Goal: Find specific page/section: Locate a particular part of the current website

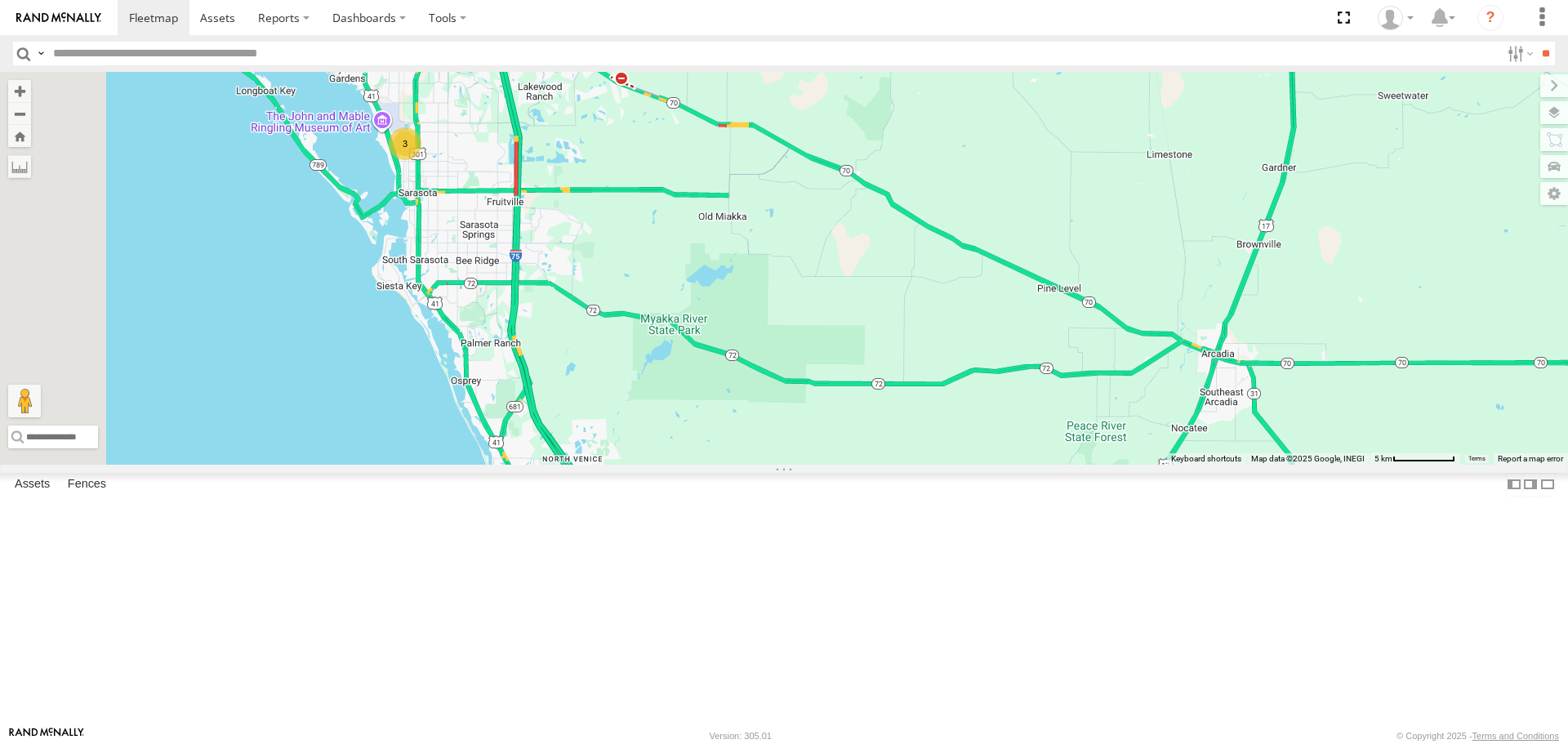
drag, startPoint x: 991, startPoint y: 640, endPoint x: 953, endPoint y: 637, distance: 38.1
click at [953, 464] on div "soul [PERSON_NAME] 3" at bounding box center [784, 267] width 1568 height 392
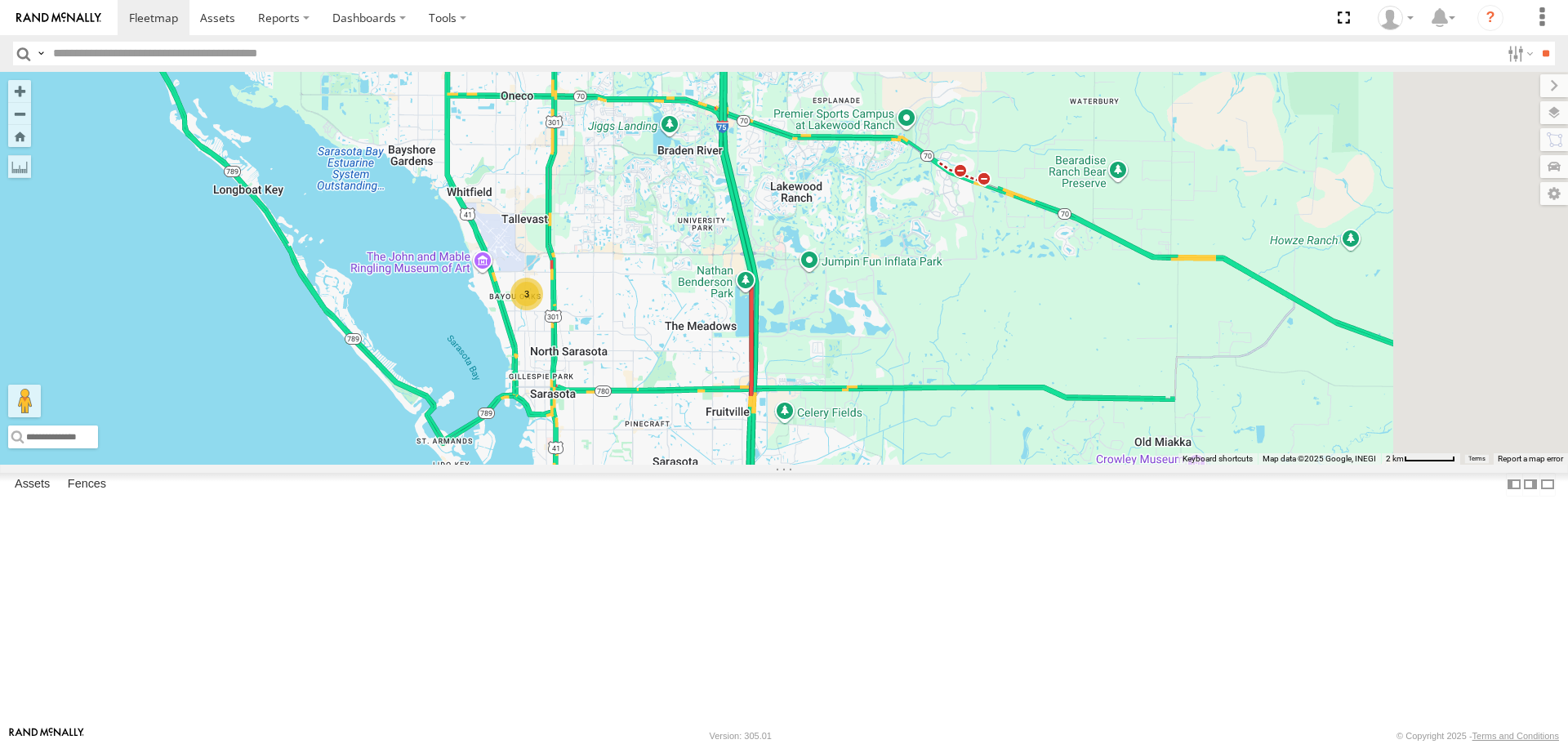
drag, startPoint x: 1179, startPoint y: 660, endPoint x: 866, endPoint y: 537, distance: 336.3
click at [866, 464] on div "3 soul [PERSON_NAME]" at bounding box center [784, 267] width 1568 height 392
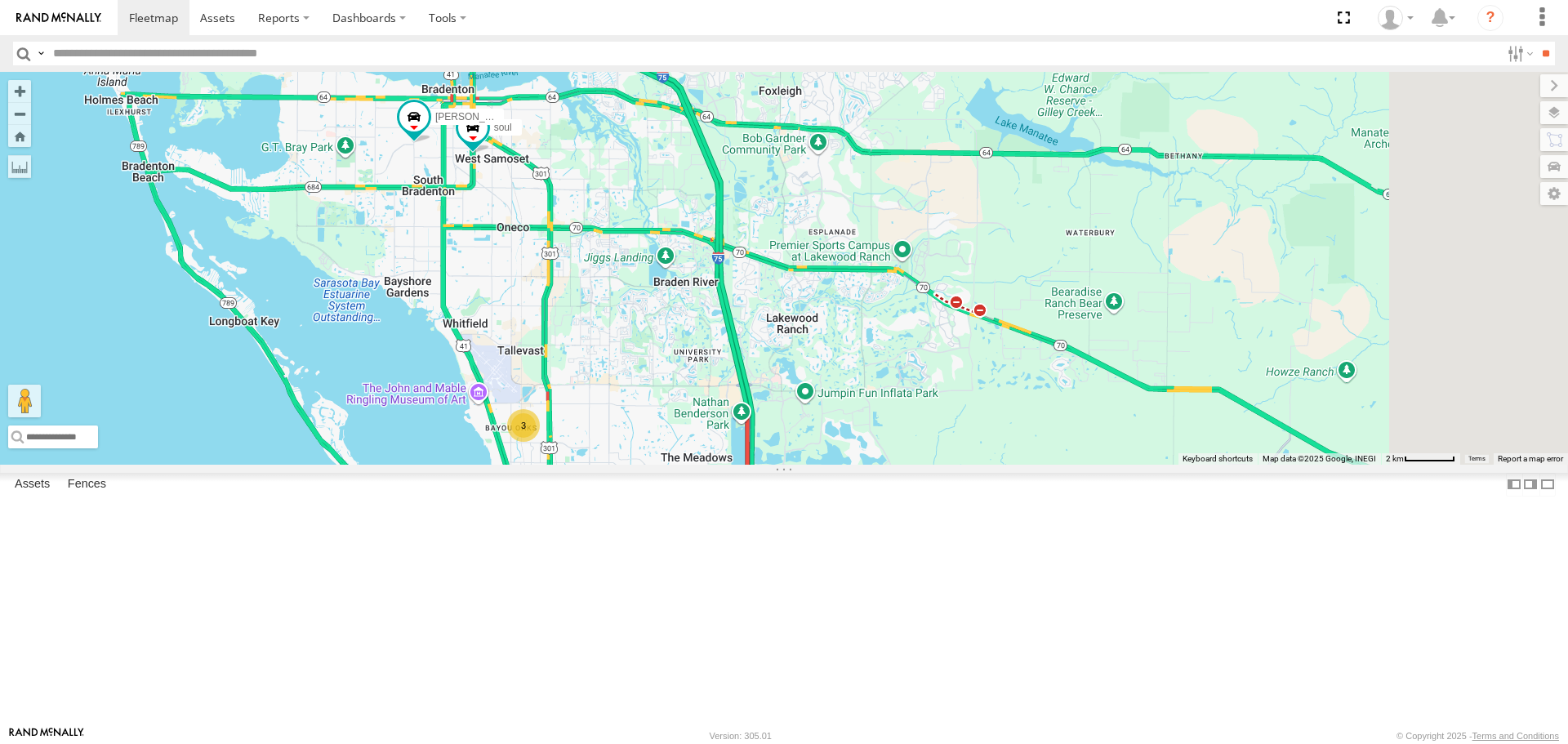
drag, startPoint x: 853, startPoint y: 518, endPoint x: 850, endPoint y: 538, distance: 20.2
click at [850, 464] on div "3 soul [PERSON_NAME]" at bounding box center [784, 267] width 1568 height 392
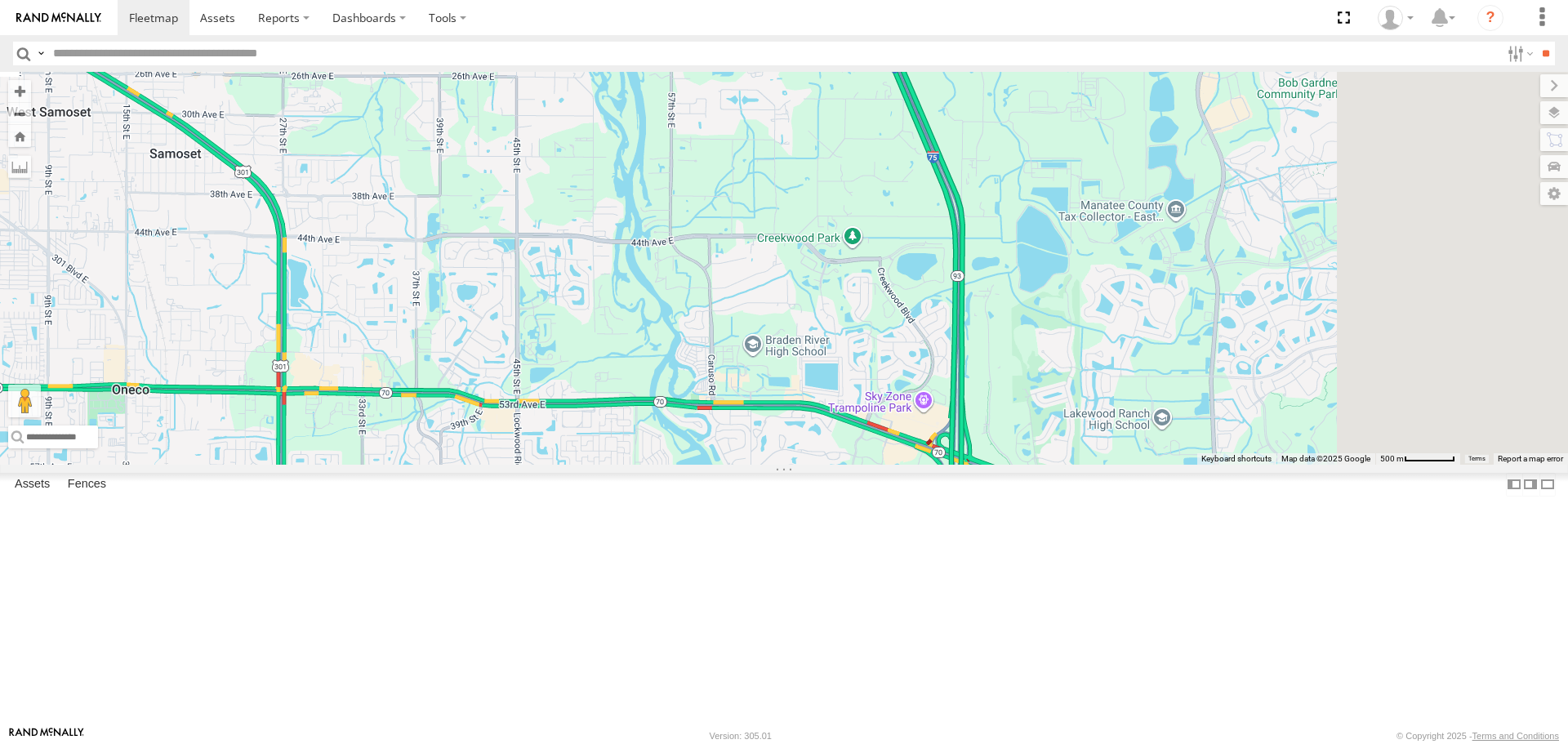
drag, startPoint x: 987, startPoint y: 395, endPoint x: 764, endPoint y: 434, distance: 226.4
click at [764, 434] on div "soul [PERSON_NAME]" at bounding box center [784, 267] width 1568 height 392
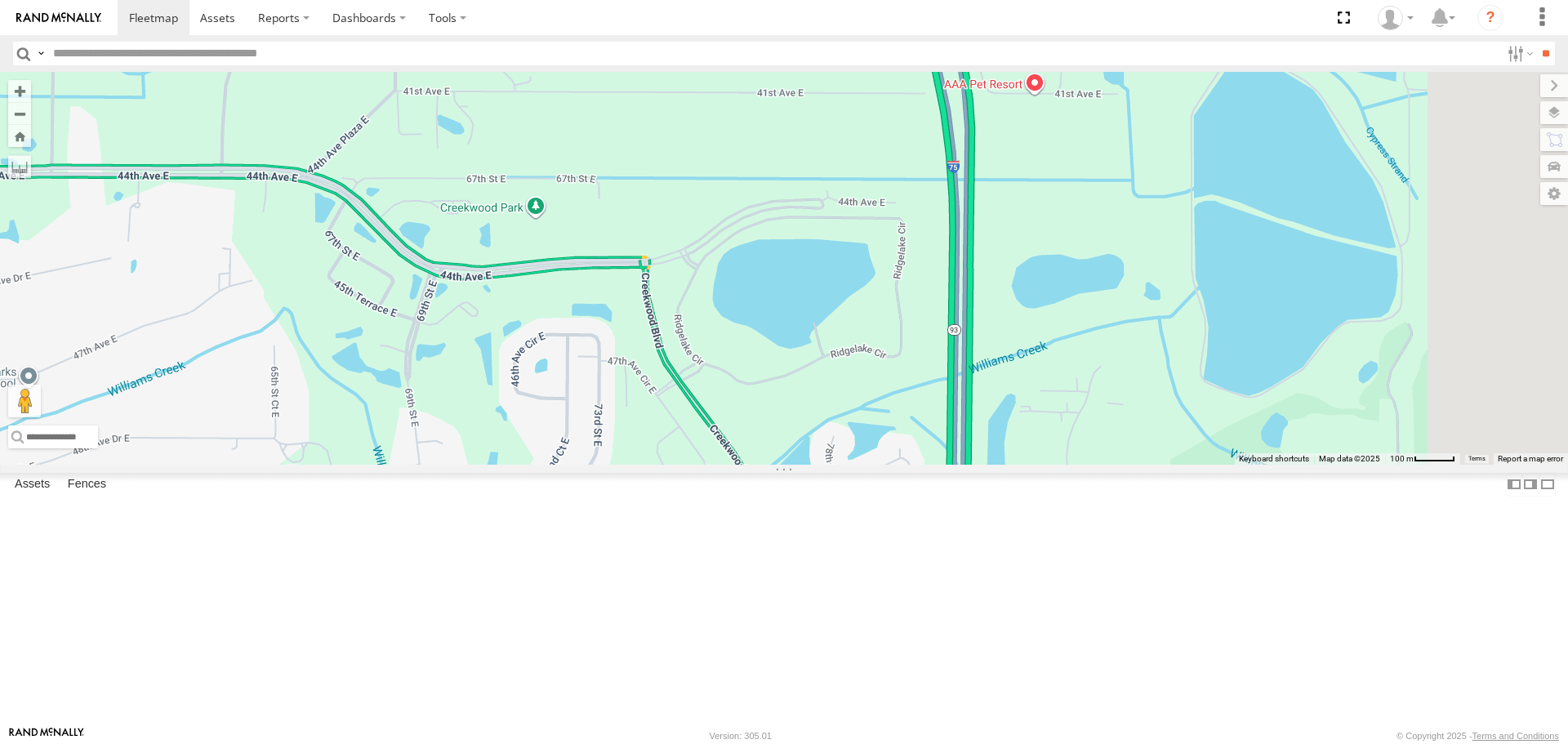
drag, startPoint x: 1207, startPoint y: 279, endPoint x: 1123, endPoint y: 351, distance: 110.6
click at [1123, 351] on div "soul [PERSON_NAME]" at bounding box center [784, 267] width 1568 height 392
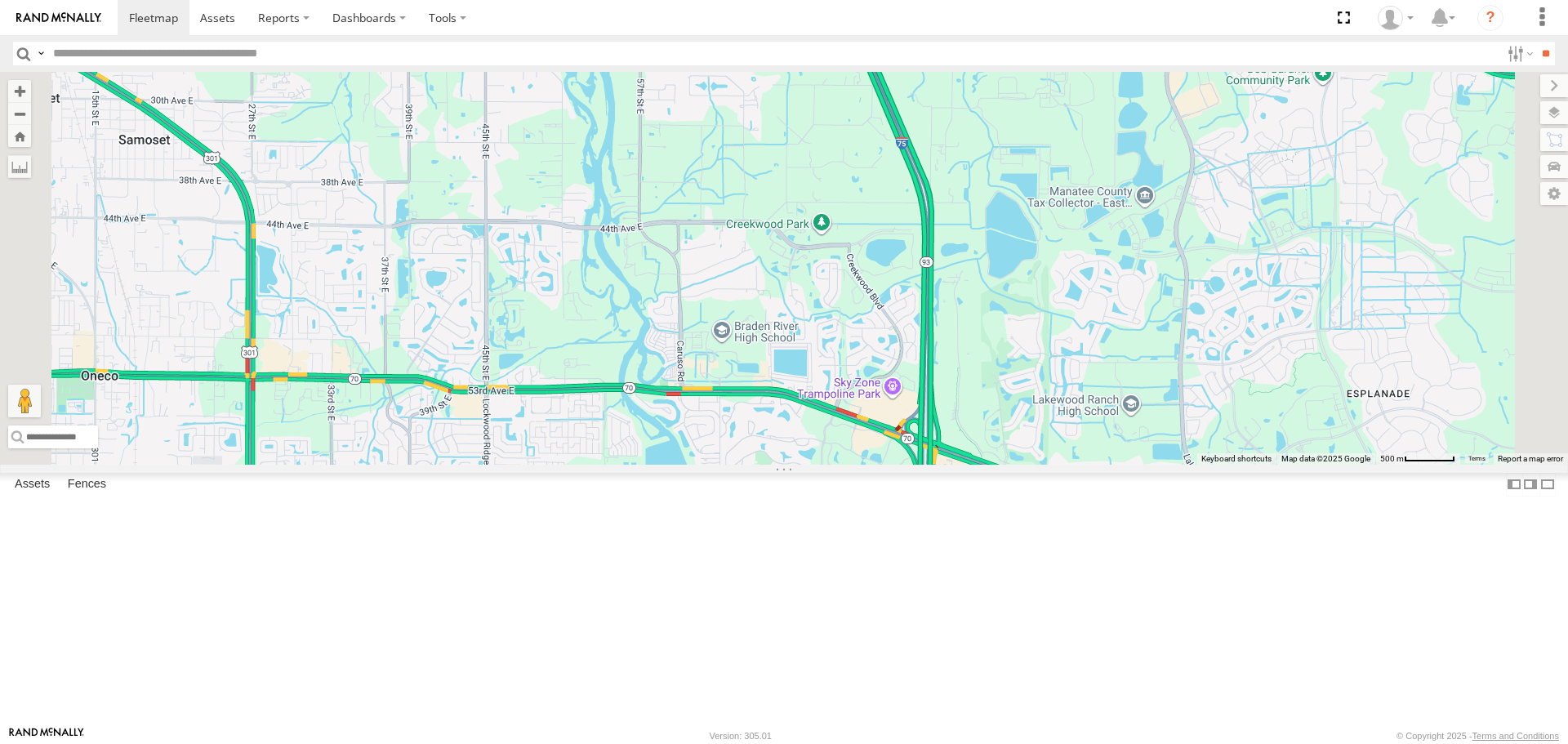
drag, startPoint x: 1241, startPoint y: 375, endPoint x: 1104, endPoint y: 377, distance: 137.0
click at [1126, 377] on div "soul [PERSON_NAME]" at bounding box center [784, 267] width 1568 height 392
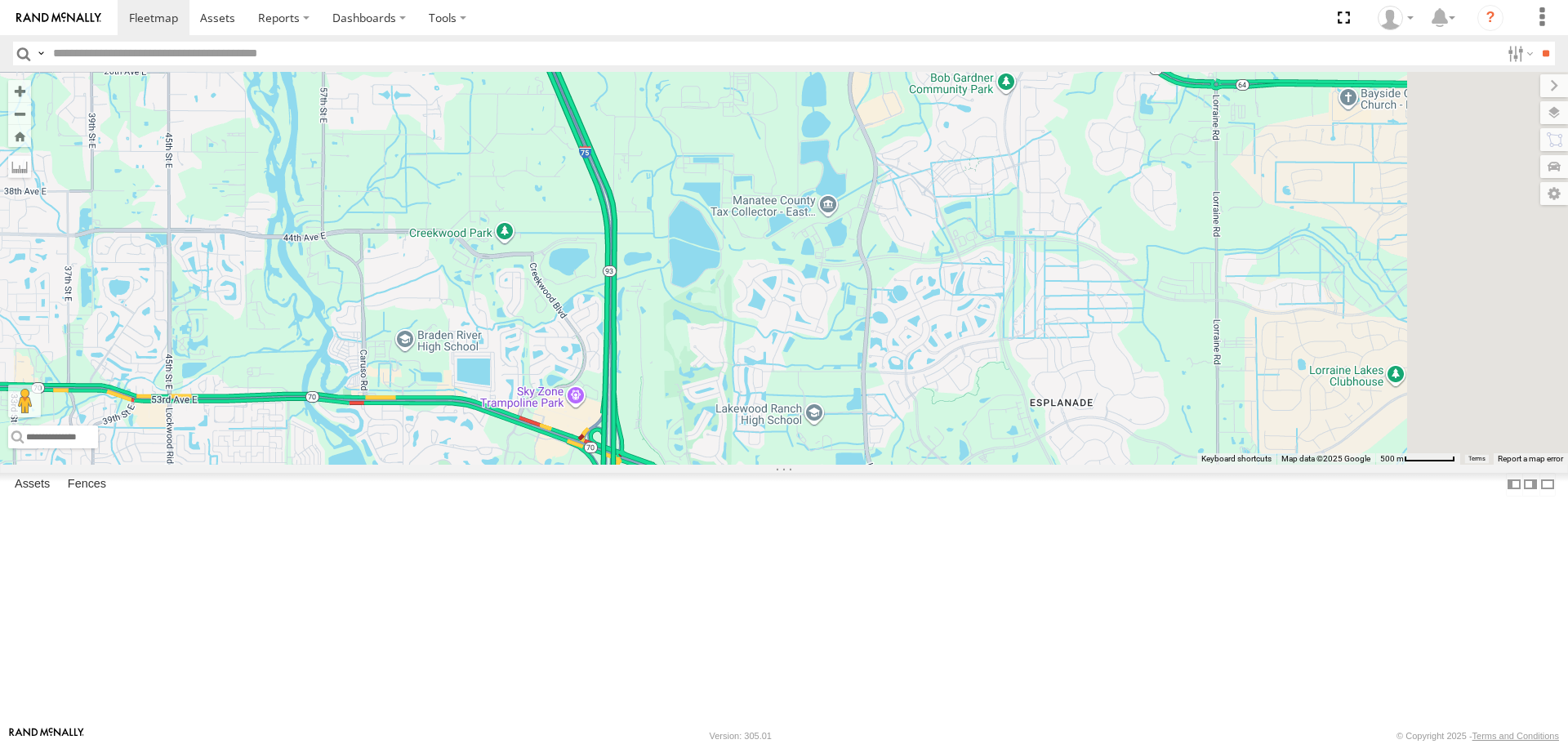
drag, startPoint x: 1036, startPoint y: 377, endPoint x: 930, endPoint y: 384, distance: 106.2
click at [930, 384] on div "soul [PERSON_NAME]" at bounding box center [784, 267] width 1568 height 392
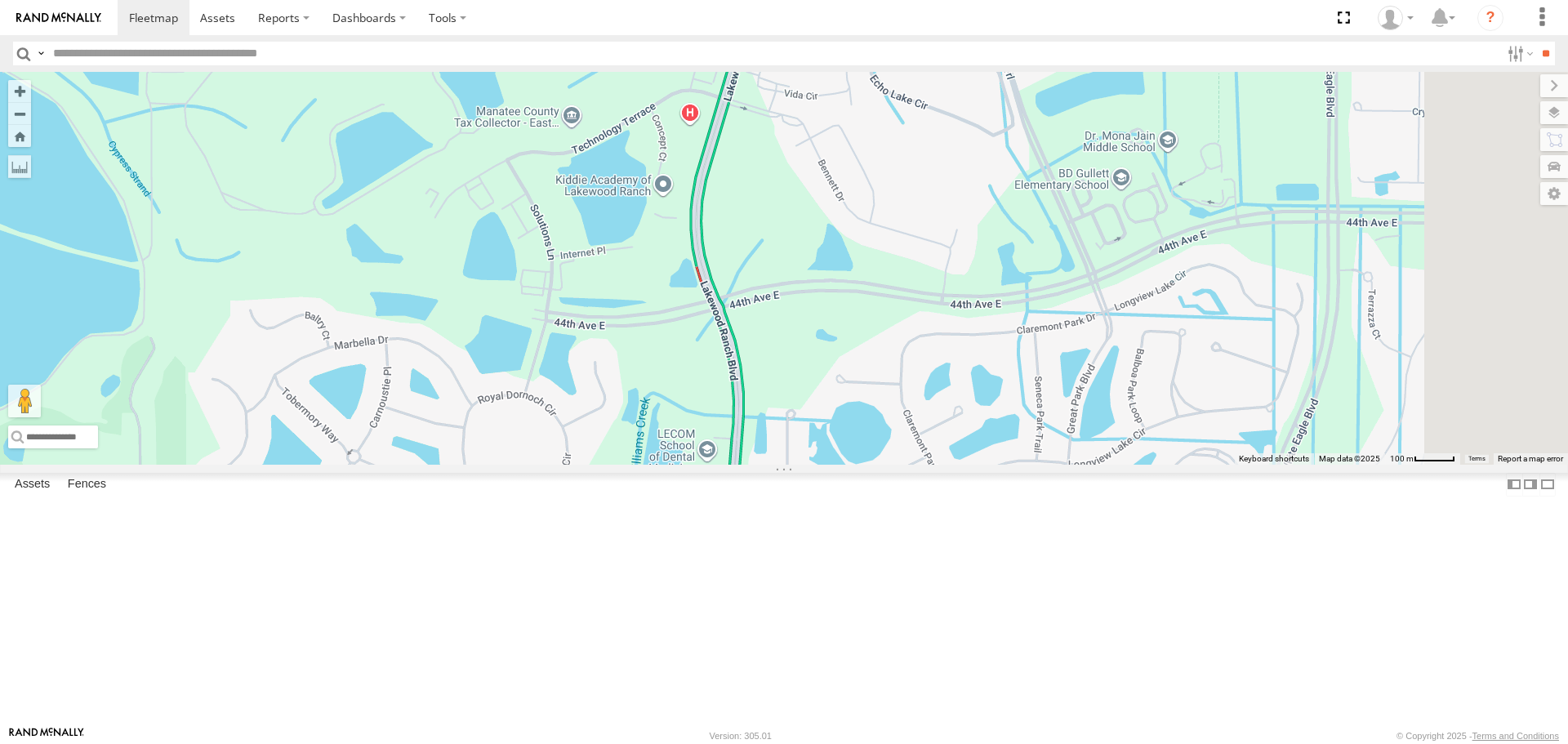
drag, startPoint x: 1085, startPoint y: 401, endPoint x: 942, endPoint y: 451, distance: 151.5
click at [942, 451] on div "soul [PERSON_NAME]" at bounding box center [784, 267] width 1568 height 392
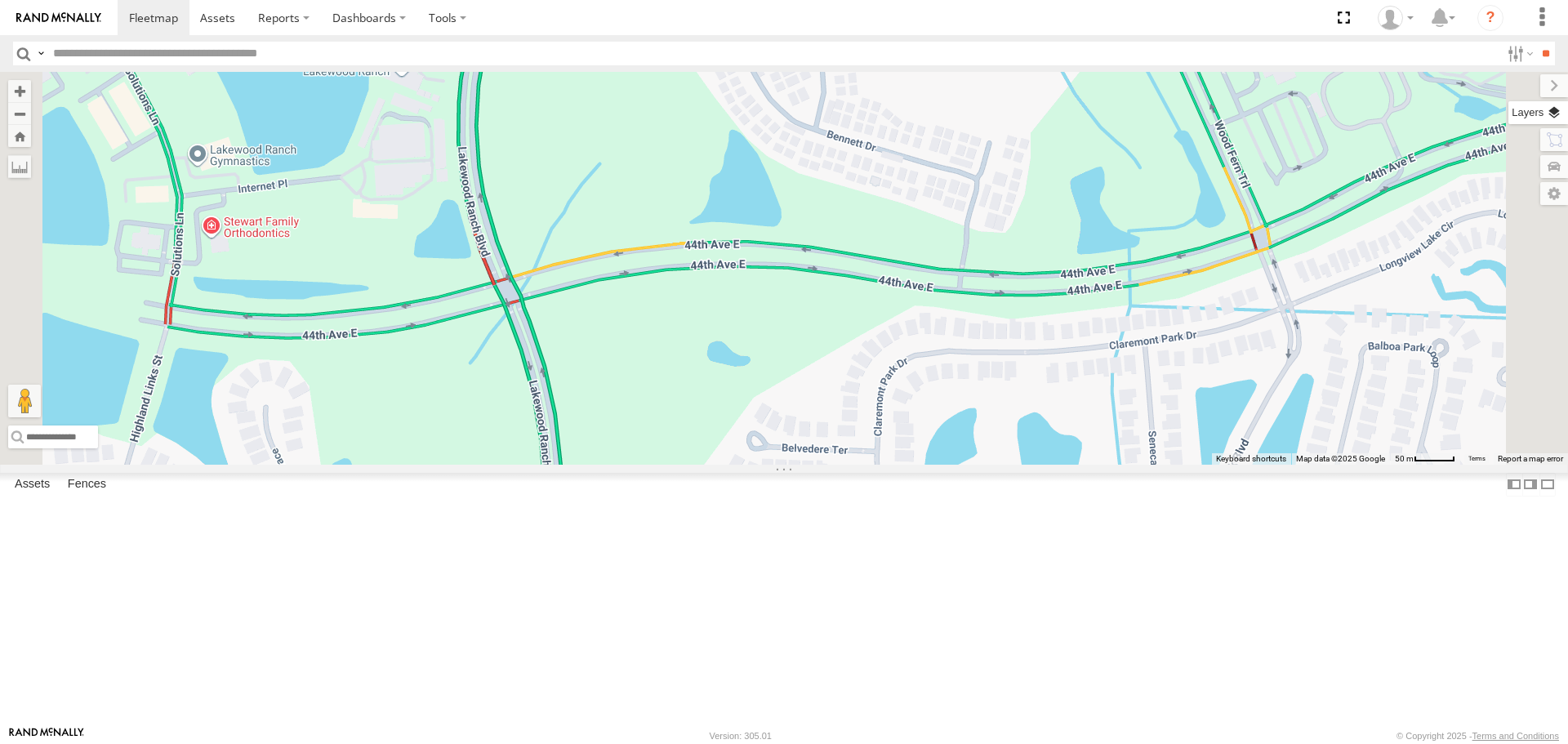
click at [1556, 112] on label at bounding box center [1537, 112] width 59 height 22
click at [1513, 84] on label at bounding box center [1540, 85] width 55 height 22
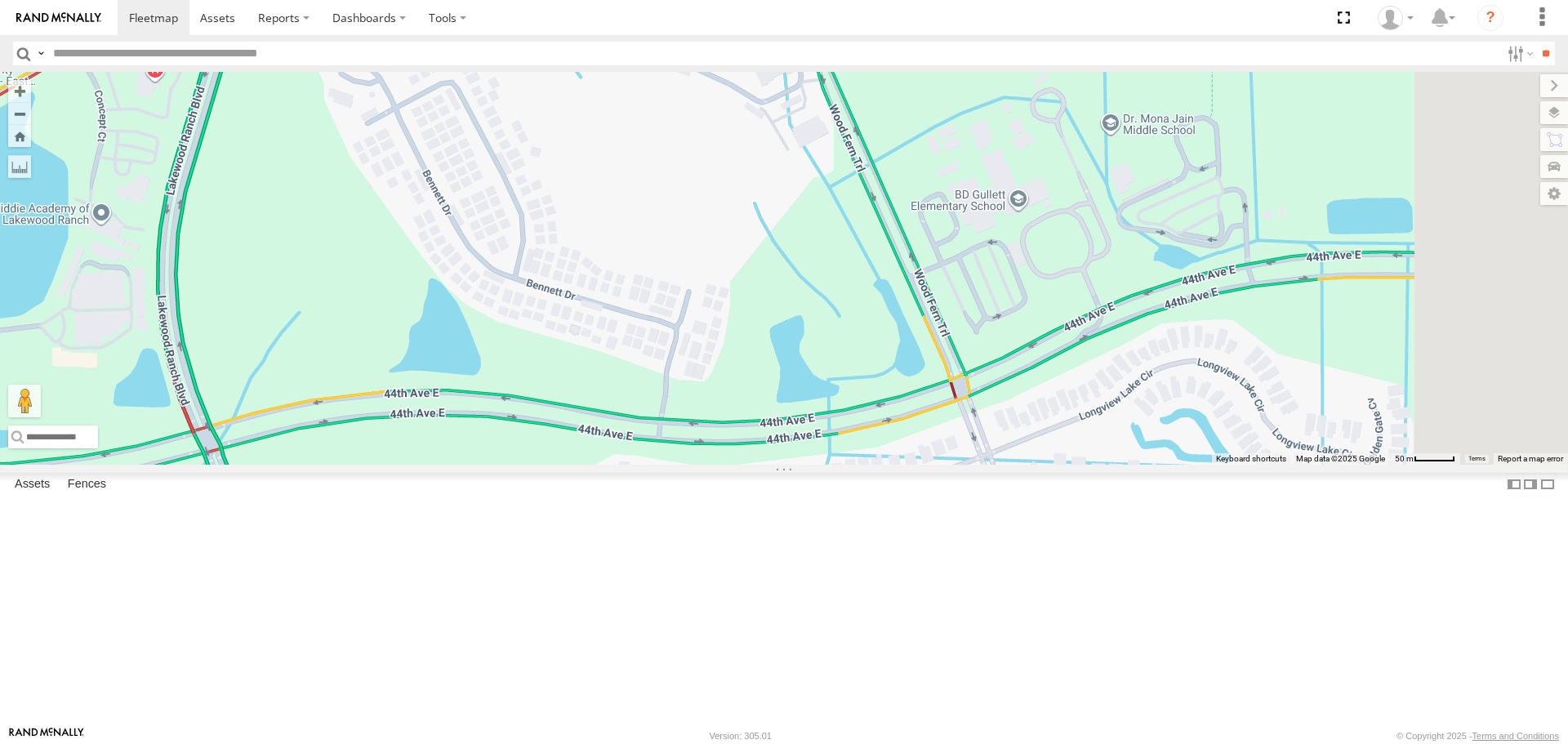
drag, startPoint x: 1380, startPoint y: 262, endPoint x: 1071, endPoint y: 419, distance: 346.6
click at [1071, 419] on div "soul [PERSON_NAME]" at bounding box center [784, 267] width 1568 height 392
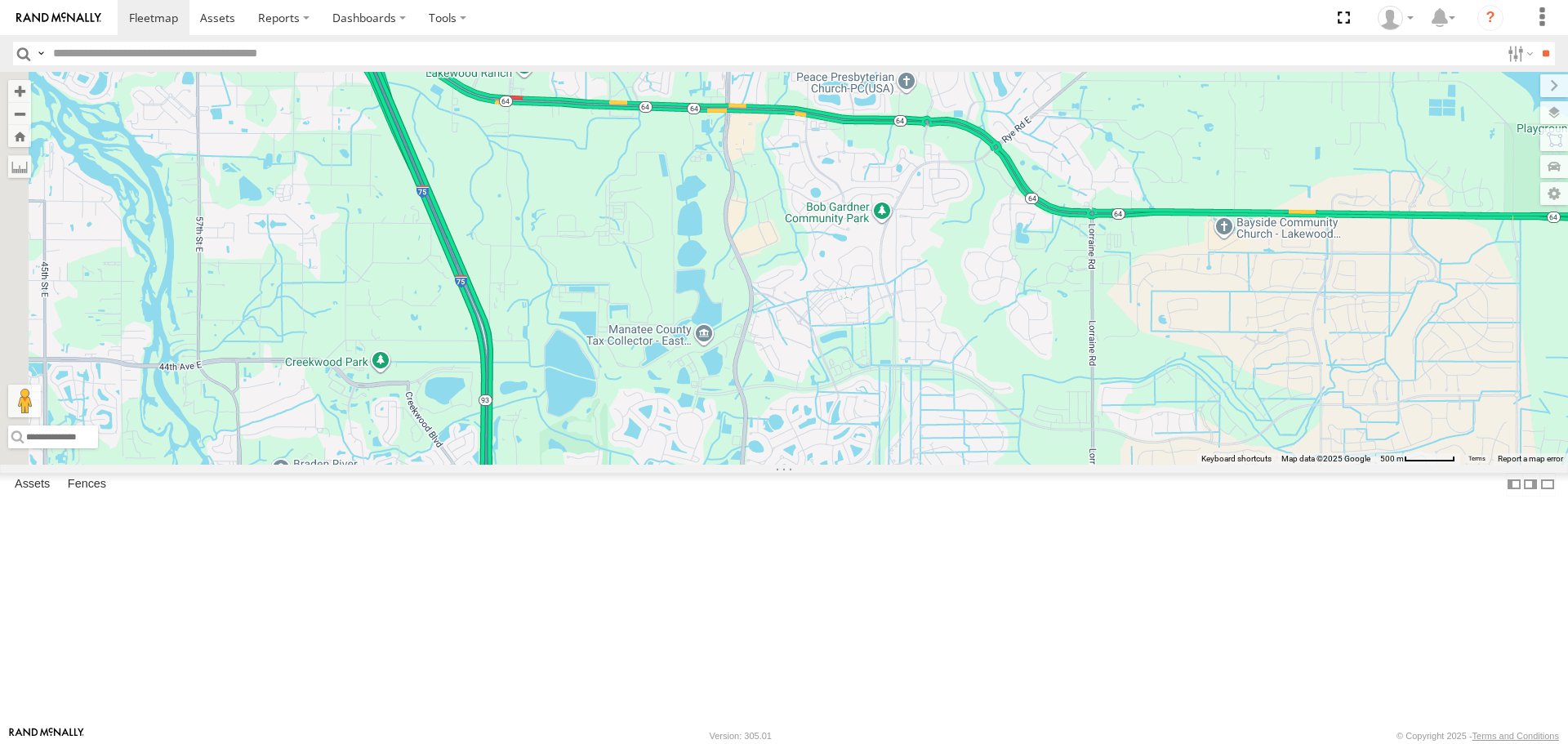
drag, startPoint x: 520, startPoint y: 514, endPoint x: 785, endPoint y: 528, distance: 265.4
click at [785, 464] on div "soul [PERSON_NAME]" at bounding box center [784, 267] width 1568 height 392
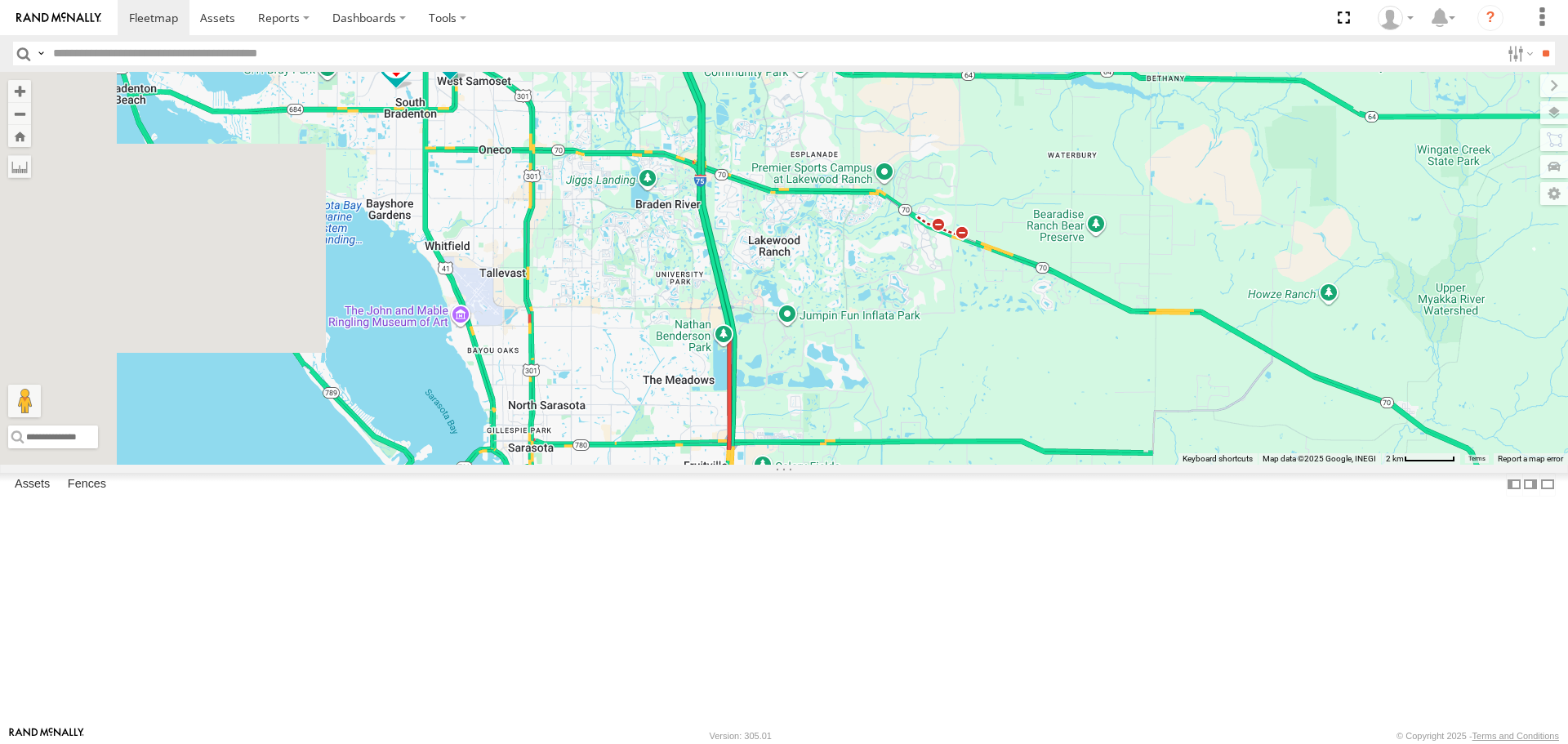
drag, startPoint x: 596, startPoint y: 538, endPoint x: 736, endPoint y: 237, distance: 332.0
click at [736, 237] on div "soul [PERSON_NAME]" at bounding box center [784, 267] width 1568 height 392
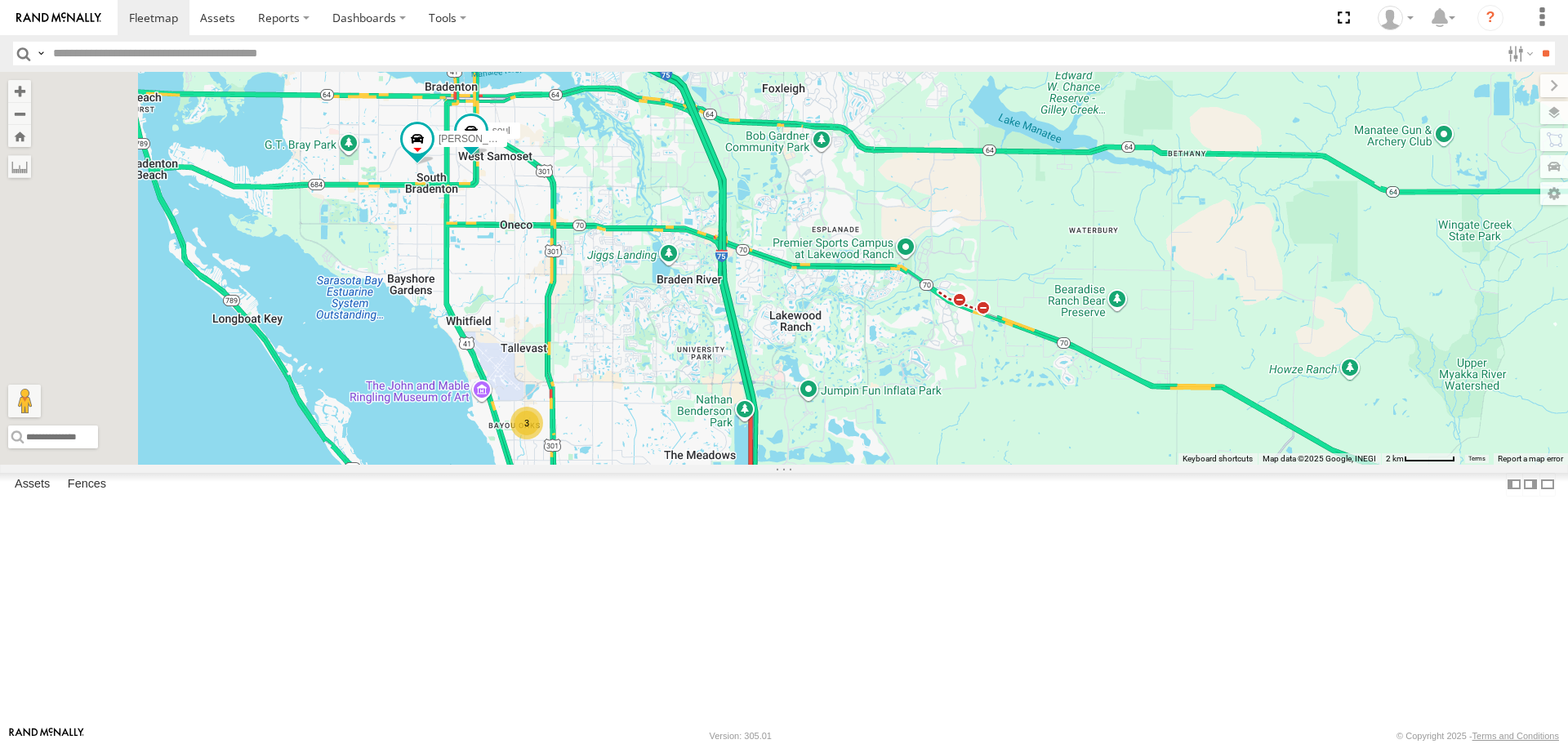
drag, startPoint x: 694, startPoint y: 239, endPoint x: 718, endPoint y: 326, distance: 90.2
click at [718, 326] on div "soul [PERSON_NAME] 3" at bounding box center [784, 267] width 1568 height 392
